Goal: Task Accomplishment & Management: Manage account settings

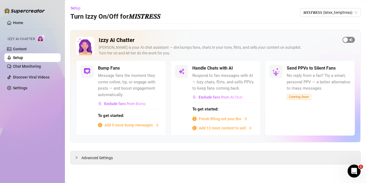
click at [350, 39] on span "button" at bounding box center [348, 40] width 12 height 6
click at [134, 103] on span "Exclude fans from Bump" at bounding box center [125, 103] width 42 height 4
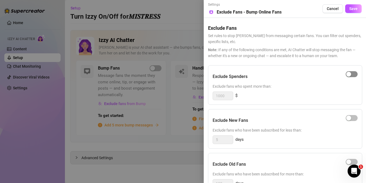
click at [349, 74] on div "button" at bounding box center [348, 74] width 5 height 5
click at [229, 97] on input "1000" at bounding box center [223, 96] width 20 height 8
click at [334, 7] on span "Cancel" at bounding box center [333, 8] width 12 height 4
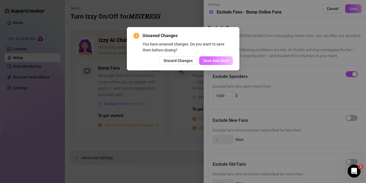
click at [215, 59] on span "Save and close" at bounding box center [216, 60] width 26 height 4
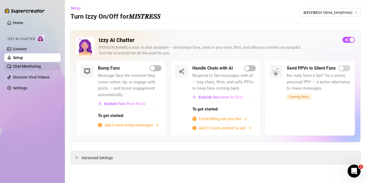
click at [18, 66] on link "Chat Monitoring" at bounding box center [27, 66] width 28 height 4
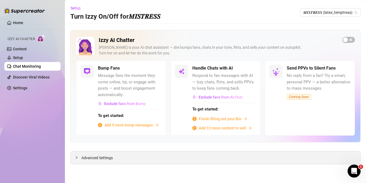
click at [145, 157] on div "Advanced Settings" at bounding box center [216, 157] width 290 height 13
click at [90, 158] on span "Advanced Settings" at bounding box center [96, 158] width 31 height 6
